Goal: Transaction & Acquisition: Book appointment/travel/reservation

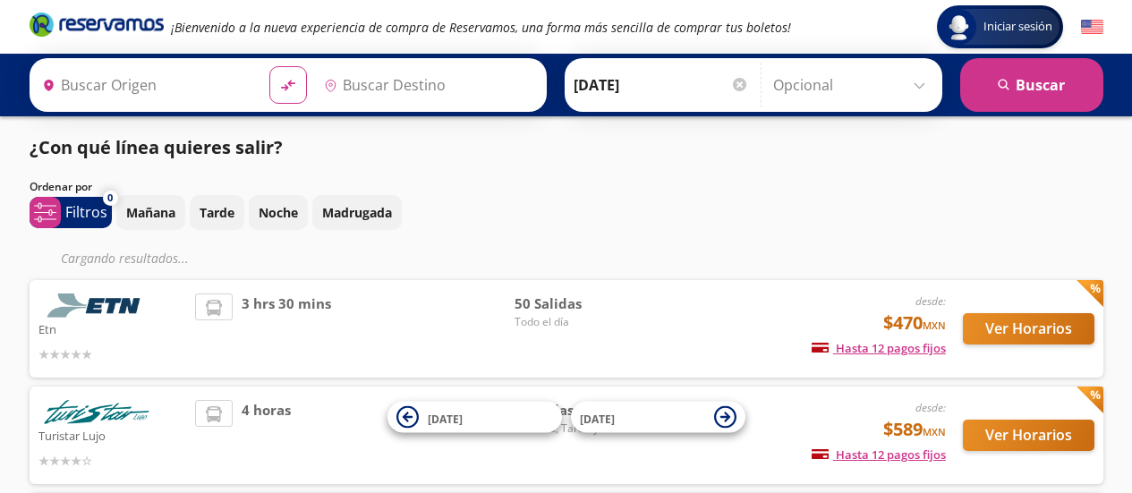
type input "[GEOGRAPHIC_DATA], [GEOGRAPHIC_DATA]"
type input "Santiago de Querétaro, [GEOGRAPHIC_DATA]"
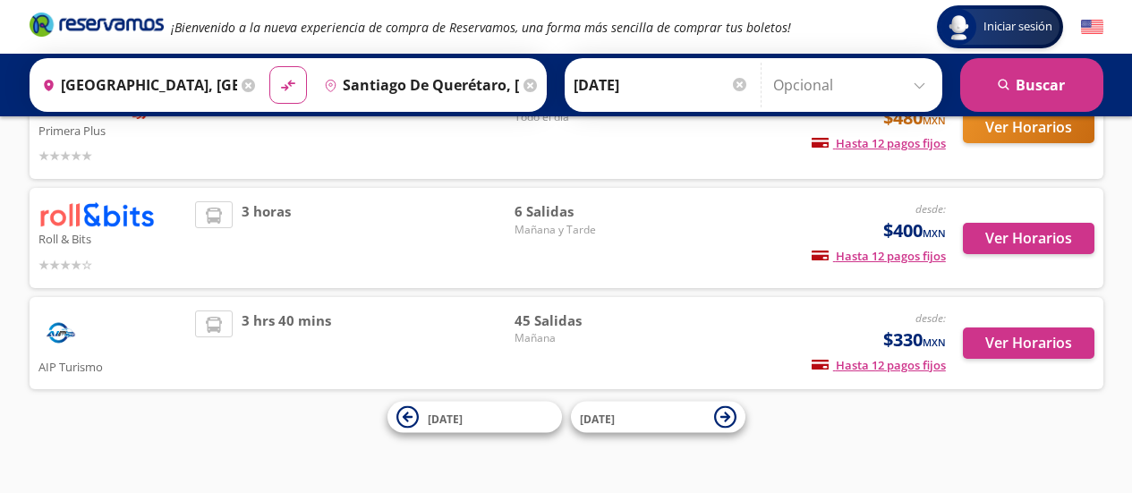
scroll to position [422, 0]
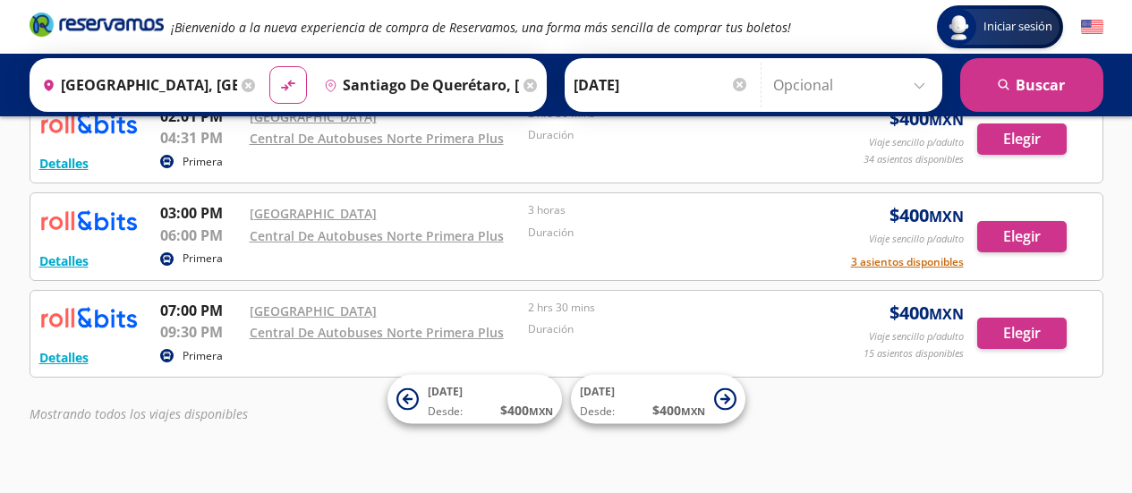
scroll to position [607, 0]
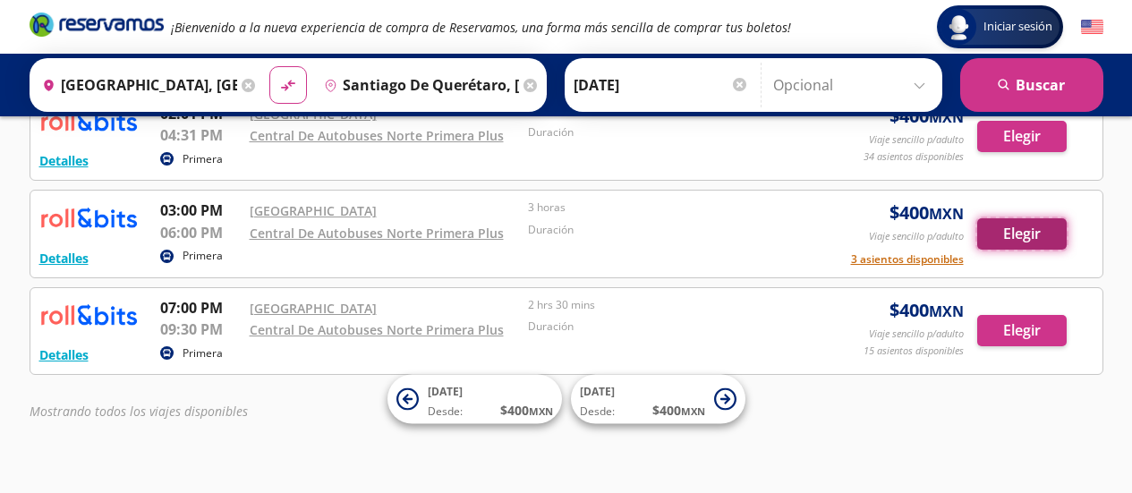
click at [1006, 232] on button "Elegir" at bounding box center [1023, 233] width 90 height 31
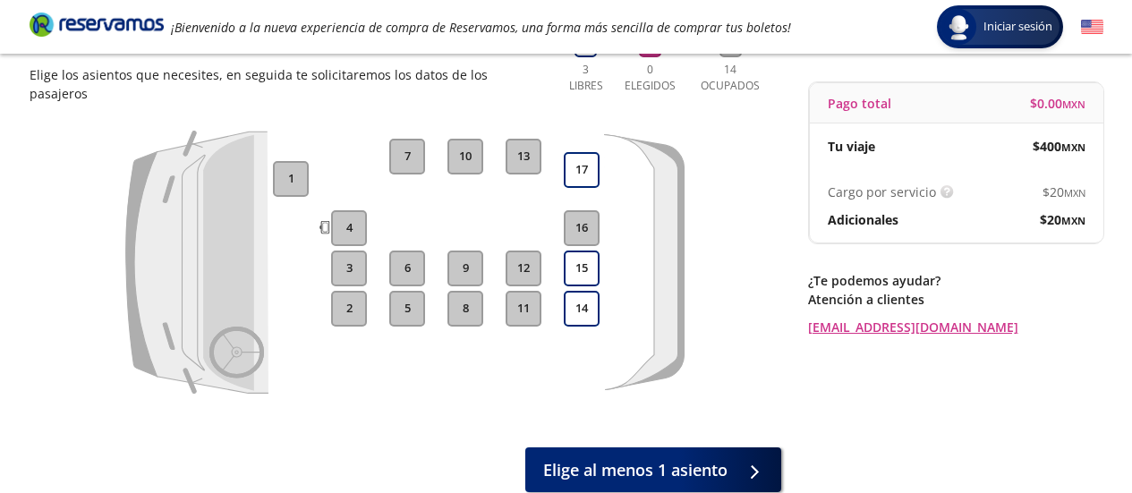
scroll to position [145, 0]
